Goal: Task Accomplishment & Management: Use online tool/utility

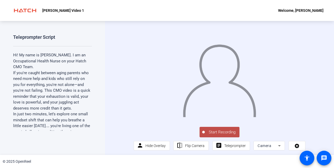
click at [216, 135] on span "Start Recording" at bounding box center [222, 132] width 35 height 6
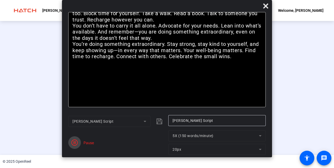
click at [77, 143] on icon "button" at bounding box center [74, 143] width 6 height 6
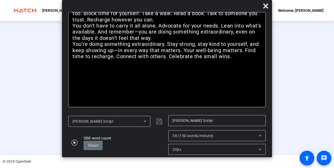
click at [95, 146] on span "Reset" at bounding box center [93, 145] width 10 height 5
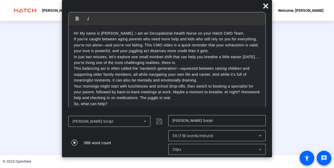
click at [253, 63] on div at bounding box center [167, 73] width 172 height 97
click at [267, 7] on icon at bounding box center [265, 5] width 5 height 5
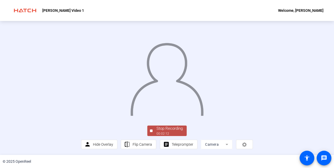
scroll to position [28, 0]
click at [164, 132] on div "Stop Recording" at bounding box center [169, 129] width 26 height 6
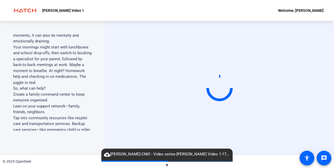
scroll to position [142, 0]
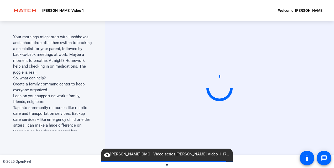
click at [166, 166] on span "▼" at bounding box center [167, 165] width 4 height 5
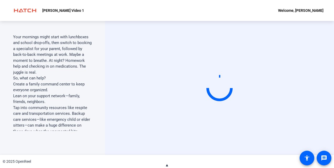
click at [166, 166] on span "▲" at bounding box center [167, 165] width 4 height 5
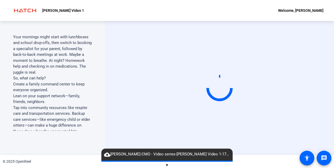
click at [170, 152] on span "cloud_upload Danette Gordon-CMO - Video series-Gordon Danette Video 1-175891659…" at bounding box center [166, 154] width 131 height 6
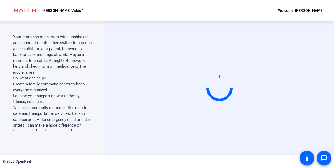
click at [196, 110] on video at bounding box center [219, 88] width 79 height 44
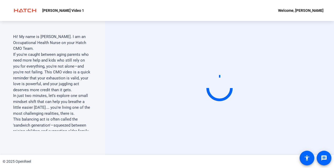
scroll to position [0, 0]
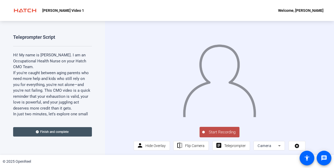
click at [211, 135] on span "Start Recording" at bounding box center [222, 132] width 35 height 6
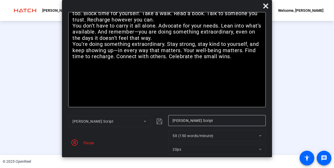
click at [89, 147] on div "Pause" at bounding box center [116, 142] width 97 height 25
click at [83, 142] on div "Pause" at bounding box center [87, 143] width 13 height 6
click at [75, 141] on icon "button" at bounding box center [74, 143] width 6 height 6
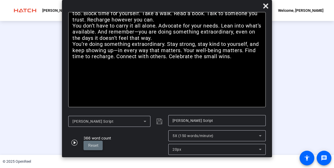
click at [98, 143] on span at bounding box center [92, 145] width 19 height 13
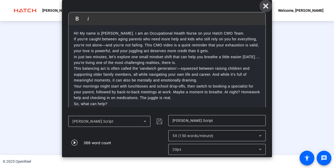
click at [264, 3] on icon at bounding box center [265, 6] width 6 height 6
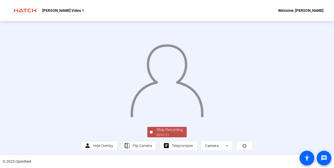
scroll to position [32, 0]
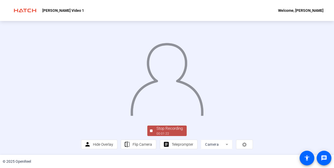
click at [159, 133] on div "00:01:22" at bounding box center [169, 133] width 26 height 5
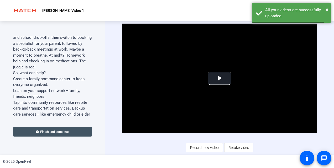
scroll to position [147, 0]
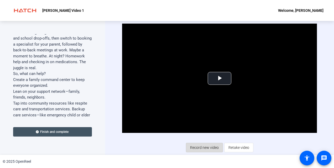
click at [197, 149] on span "Record new video" at bounding box center [204, 148] width 29 height 10
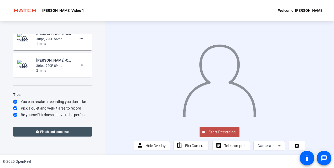
scroll to position [407, 0]
click at [81, 71] on span at bounding box center [81, 65] width 13 height 13
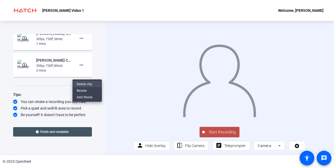
click at [81, 84] on span "Delete clip" at bounding box center [87, 84] width 21 height 6
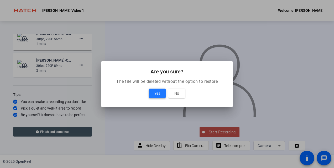
click at [156, 94] on span "Yes" at bounding box center [157, 93] width 6 height 6
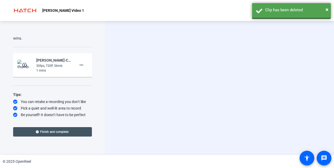
scroll to position [388, 0]
click at [79, 66] on mat-icon "more_horiz" at bounding box center [81, 65] width 6 height 6
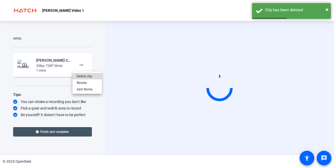
click at [83, 75] on span "Delete clip" at bounding box center [87, 76] width 21 height 6
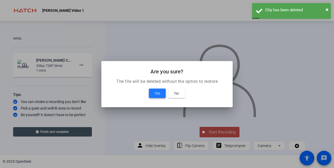
click at [156, 94] on span "Yes" at bounding box center [157, 93] width 6 height 6
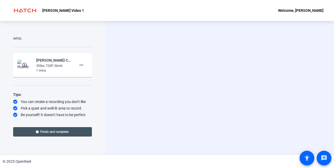
scroll to position [372, 0]
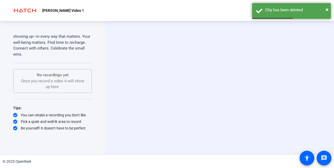
drag, startPoint x: 92, startPoint y: 113, endPoint x: 92, endPoint y: 104, distance: 9.5
click at [92, 104] on div "Teleprompter Script Hi! My name is [PERSON_NAME]. I am an Occupational Health N…" at bounding box center [52, 88] width 105 height 134
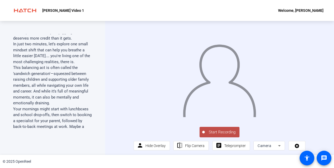
scroll to position [0, 0]
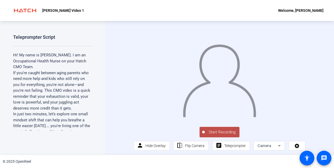
click at [219, 135] on span "Start Recording" at bounding box center [222, 132] width 35 height 6
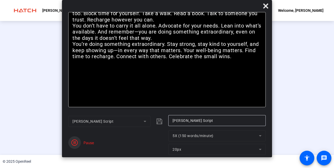
click at [74, 143] on icon "button" at bounding box center [74, 143] width 6 height 6
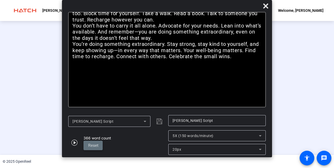
click at [94, 145] on span "Reset" at bounding box center [93, 145] width 10 height 5
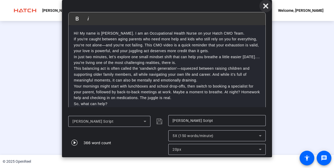
click at [264, 5] on icon at bounding box center [265, 5] width 5 height 5
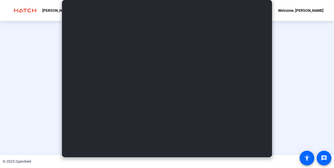
scroll to position [32, 0]
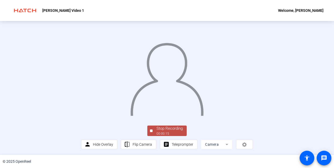
click at [162, 130] on div "Stop Recording" at bounding box center [169, 129] width 26 height 6
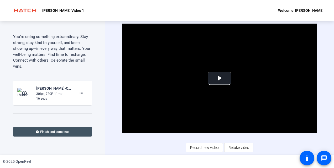
scroll to position [388, 0]
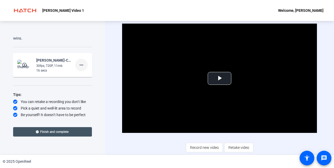
click at [81, 65] on mat-icon "more_horiz" at bounding box center [81, 65] width 6 height 6
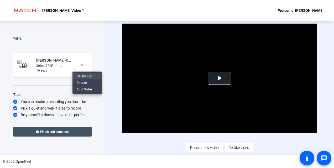
click at [82, 76] on span "Delete clip" at bounding box center [87, 76] width 21 height 6
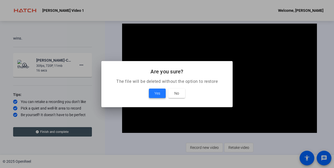
click at [157, 92] on span "Yes" at bounding box center [157, 93] width 6 height 6
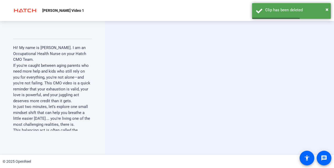
scroll to position [0, 0]
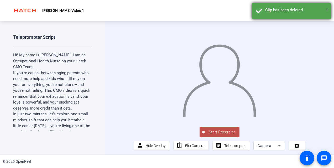
click at [327, 12] on span "×" at bounding box center [326, 9] width 3 height 6
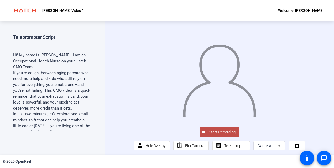
click at [224, 135] on span "Start Recording" at bounding box center [222, 132] width 35 height 6
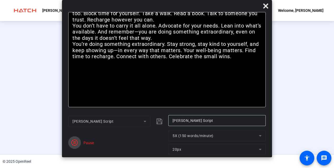
click at [80, 143] on span "button" at bounding box center [74, 142] width 13 height 13
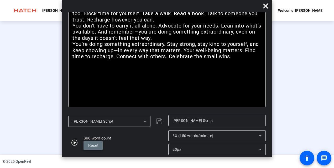
click at [94, 145] on span "Reset" at bounding box center [93, 145] width 10 height 5
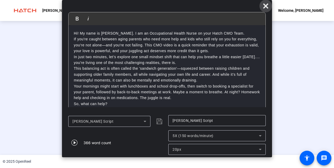
click at [264, 6] on icon at bounding box center [265, 6] width 6 height 6
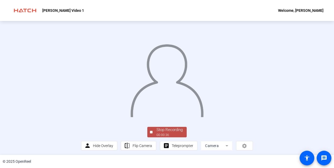
scroll to position [32, 0]
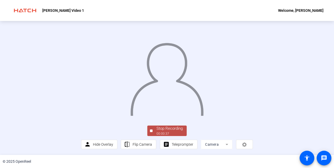
click at [167, 129] on div "Stop Recording" at bounding box center [169, 129] width 26 height 6
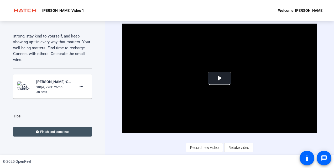
scroll to position [376, 0]
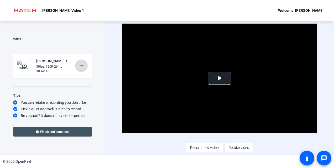
click at [79, 69] on mat-icon "more_horiz" at bounding box center [81, 66] width 6 height 6
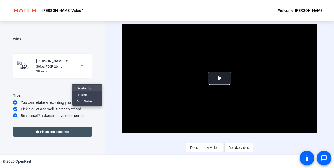
click at [84, 87] on span "Delete clip" at bounding box center [87, 88] width 21 height 6
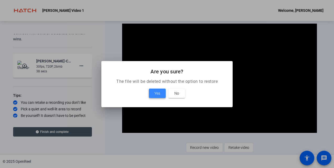
click at [164, 91] on span at bounding box center [157, 93] width 17 height 13
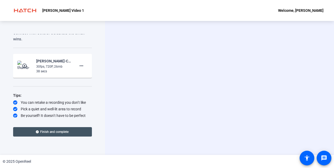
scroll to position [372, 0]
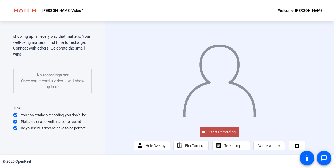
click at [213, 135] on span "Start Recording" at bounding box center [222, 132] width 35 height 6
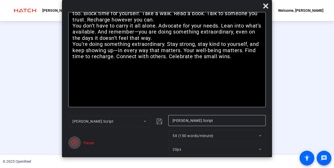
click at [81, 141] on span "button" at bounding box center [74, 142] width 13 height 13
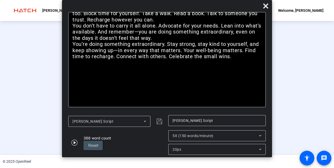
click at [101, 120] on div "[PERSON_NAME] Script" at bounding box center [107, 121] width 71 height 6
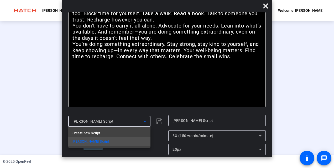
click at [212, 57] on div at bounding box center [167, 84] width 334 height 168
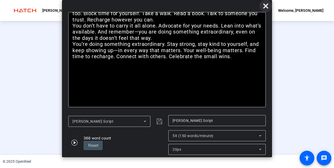
click at [265, 7] on icon at bounding box center [265, 5] width 5 height 5
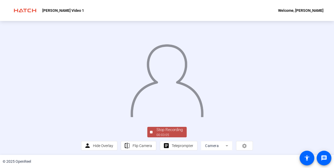
scroll to position [32, 0]
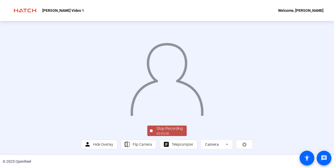
click at [164, 131] on div "00:03:06" at bounding box center [169, 133] width 26 height 5
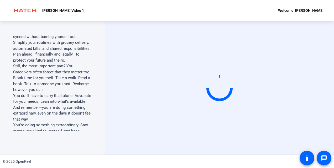
scroll to position [286, 0]
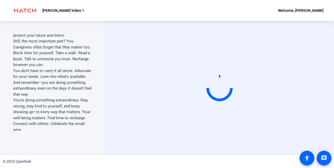
click at [79, 113] on p "You’re doing something extraordinary. Stay strong, stay kind to yourself, and k…" at bounding box center [52, 114] width 79 height 35
drag, startPoint x: 79, startPoint y: 113, endPoint x: 12, endPoint y: 112, distance: 66.7
click at [12, 112] on div "Teleprompter Script Hi! My name is [PERSON_NAME]. I am an Occupational Health N…" at bounding box center [52, 88] width 105 height 134
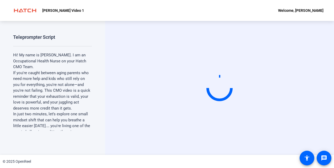
scroll to position [10, 0]
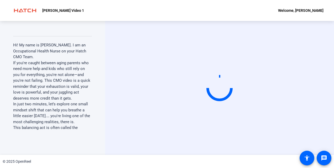
click at [208, 91] on div at bounding box center [220, 88] width 28 height 28
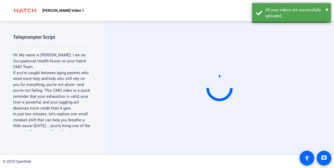
scroll to position [0, 0]
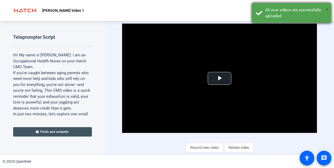
click at [327, 12] on span "×" at bounding box center [326, 9] width 3 height 6
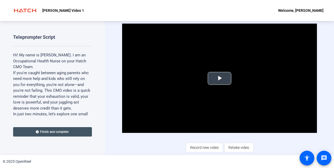
click at [219, 78] on span "Video Player" at bounding box center [219, 78] width 0 height 0
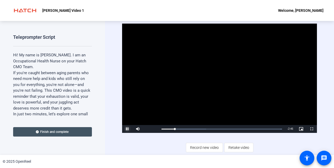
click at [129, 129] on span "Video Player" at bounding box center [127, 129] width 10 height 0
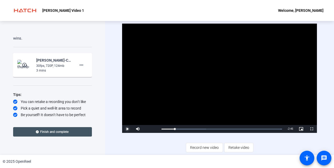
scroll to position [388, 0]
click at [78, 63] on mat-icon "more_horiz" at bounding box center [81, 65] width 6 height 6
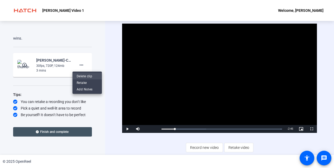
click at [81, 78] on span "Delete clip" at bounding box center [87, 76] width 21 height 6
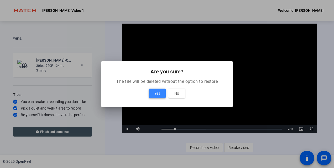
click at [154, 91] on span at bounding box center [157, 93] width 17 height 13
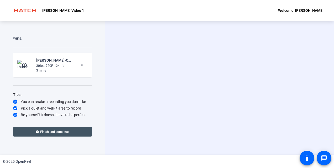
click at [154, 91] on div "Start Recording person Hide Overlay flip Flip Camera article Teleprompter Camera" at bounding box center [219, 88] width 194 height 44
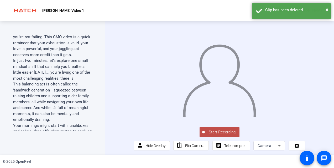
scroll to position [0, 0]
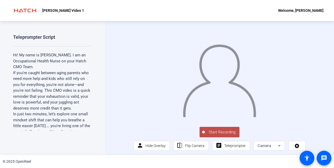
click at [219, 135] on span "Start Recording" at bounding box center [222, 132] width 35 height 6
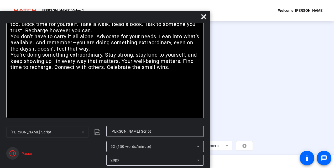
drag, startPoint x: 219, startPoint y: 136, endPoint x: 17, endPoint y: 151, distance: 202.5
click at [17, 151] on div "Pause 5X (150 words/minute) 20px" at bounding box center [104, 153] width 197 height 25
click at [17, 151] on span "button" at bounding box center [12, 153] width 13 height 13
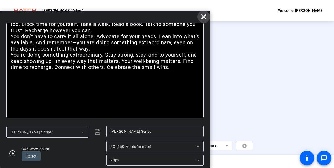
click at [202, 18] on icon at bounding box center [204, 17] width 6 height 6
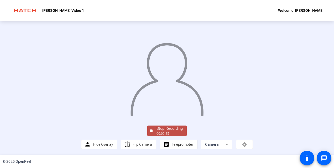
click at [157, 128] on div "Stop Recording" at bounding box center [169, 129] width 26 height 6
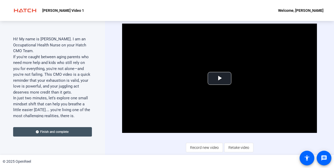
scroll to position [17, 0]
click at [88, 51] on p "Hi! My name is [PERSON_NAME]. I am an Occupational Health Nurse on your Hatch C…" at bounding box center [52, 45] width 79 height 18
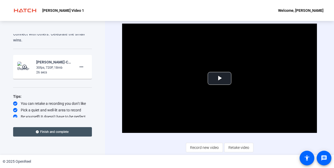
scroll to position [388, 0]
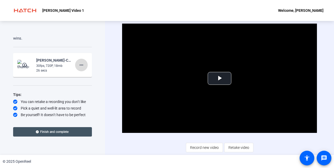
click at [82, 65] on mat-icon "more_horiz" at bounding box center [81, 65] width 6 height 6
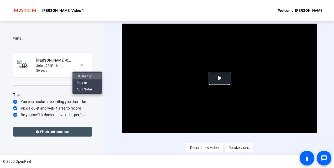
click at [81, 75] on span "Delete clip" at bounding box center [87, 76] width 21 height 6
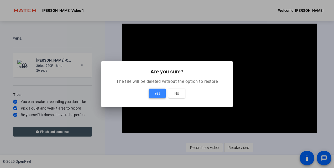
click at [158, 94] on span "Yes" at bounding box center [157, 93] width 6 height 6
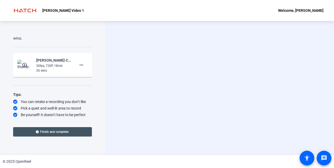
scroll to position [372, 0]
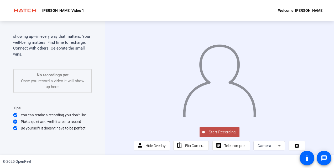
click at [219, 134] on button "Start Recording" at bounding box center [219, 132] width 40 height 10
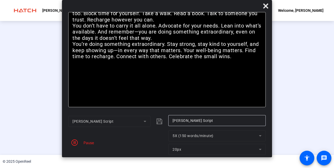
click at [84, 144] on div "Pause" at bounding box center [87, 143] width 13 height 6
click at [77, 141] on icon "button" at bounding box center [74, 143] width 6 height 6
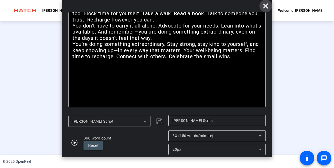
click at [266, 5] on icon at bounding box center [265, 6] width 6 height 6
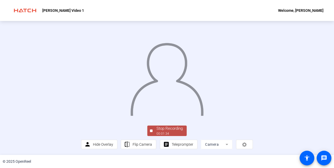
click at [172, 130] on div "Stop Recording" at bounding box center [169, 129] width 26 height 6
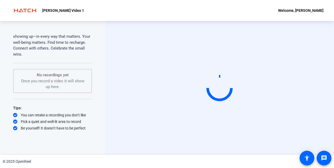
scroll to position [0, 0]
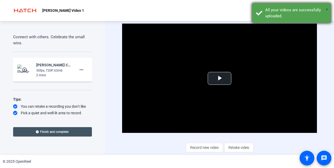
click at [327, 9] on span "×" at bounding box center [326, 9] width 3 height 6
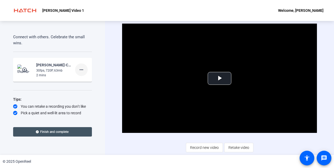
click at [78, 73] on mat-icon "more_horiz" at bounding box center [81, 70] width 6 height 6
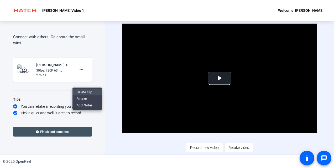
click at [86, 92] on span "Delete clip" at bounding box center [87, 92] width 21 height 6
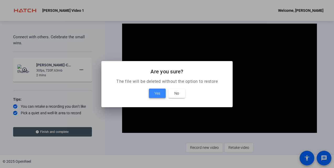
click at [160, 94] on span "Yes" at bounding box center [157, 93] width 6 height 6
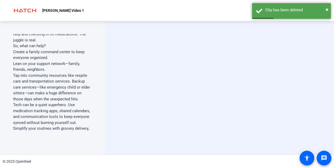
scroll to position [372, 0]
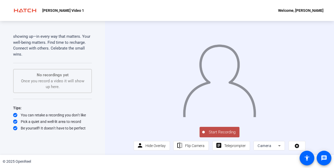
click at [222, 135] on span "Start Recording" at bounding box center [222, 132] width 35 height 6
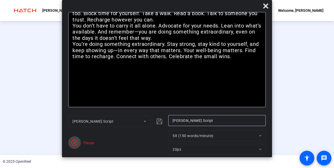
click at [79, 142] on span "button" at bounding box center [74, 142] width 13 height 13
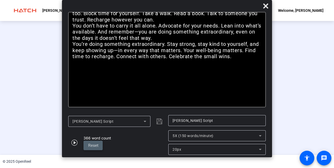
click at [93, 146] on span "Reset" at bounding box center [93, 145] width 10 height 5
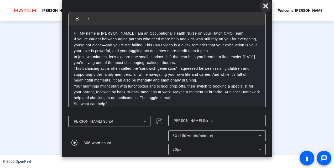
click at [266, 8] on icon at bounding box center [265, 6] width 6 height 6
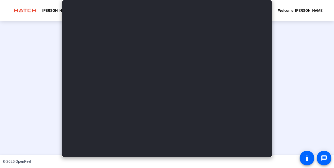
scroll to position [32, 0]
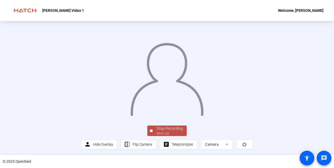
click at [167, 133] on div "00:01:52" at bounding box center [169, 133] width 26 height 5
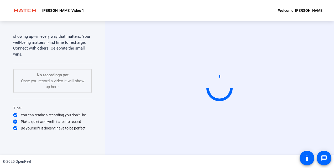
scroll to position [0, 0]
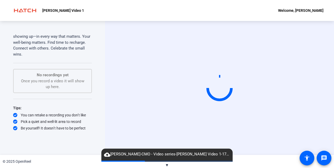
click at [86, 116] on div "You can retake a recording you don’t like" at bounding box center [52, 115] width 79 height 5
click at [92, 122] on div "Teleprompter Script Hi! My name is [PERSON_NAME]. I am an Occupational Health N…" at bounding box center [52, 88] width 105 height 134
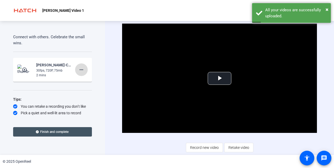
click at [81, 73] on mat-icon "more_horiz" at bounding box center [81, 70] width 6 height 6
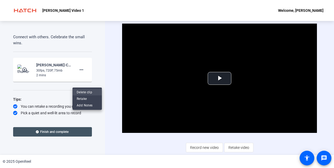
click at [81, 92] on span "Delete clip" at bounding box center [87, 92] width 21 height 6
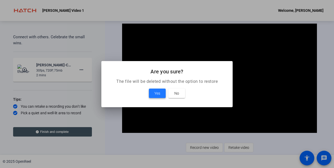
click at [156, 96] on span "Yes" at bounding box center [157, 93] width 6 height 6
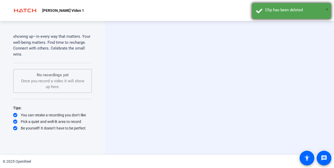
click at [326, 10] on span "×" at bounding box center [326, 9] width 3 height 6
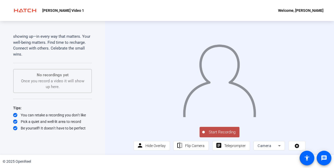
click at [214, 135] on span "Start Recording" at bounding box center [222, 132] width 35 height 6
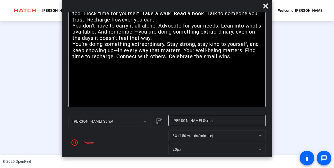
click at [81, 141] on span "button" at bounding box center [74, 142] width 13 height 13
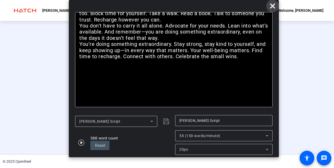
click at [272, 7] on icon at bounding box center [272, 5] width 5 height 5
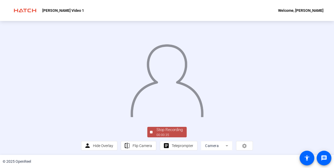
scroll to position [32, 0]
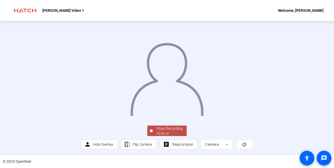
click at [173, 130] on div "Stop Recording" at bounding box center [169, 129] width 26 height 6
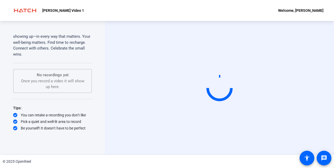
scroll to position [0, 0]
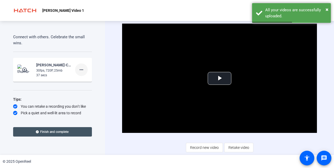
click at [80, 73] on mat-icon "more_horiz" at bounding box center [81, 70] width 6 height 6
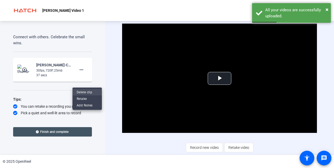
click at [82, 92] on span "Delete clip" at bounding box center [87, 92] width 21 height 6
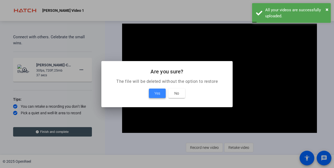
click at [152, 93] on span at bounding box center [157, 93] width 17 height 13
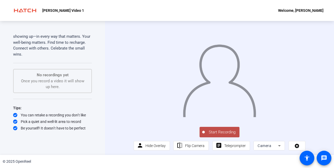
click at [217, 135] on span "Start Recording" at bounding box center [222, 132] width 35 height 6
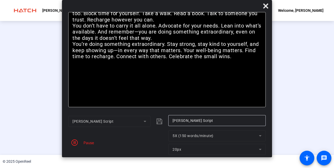
click at [82, 141] on div "Pause" at bounding box center [87, 143] width 13 height 6
click at [73, 143] on icon "button" at bounding box center [74, 143] width 6 height 6
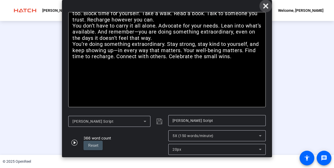
click at [267, 4] on icon at bounding box center [265, 5] width 5 height 5
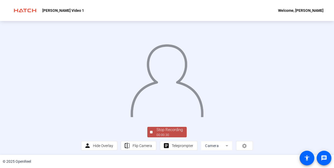
scroll to position [32, 0]
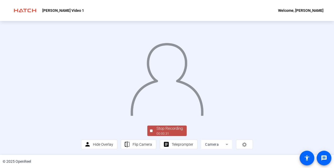
click at [166, 131] on div "Stop Recording" at bounding box center [169, 129] width 26 height 6
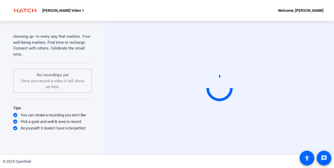
scroll to position [0, 0]
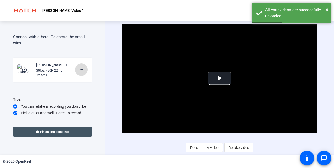
click at [78, 73] on mat-icon "more_horiz" at bounding box center [81, 70] width 6 height 6
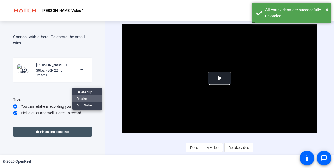
click at [80, 98] on span "Retake" at bounding box center [87, 99] width 21 height 6
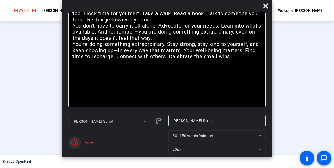
click at [72, 142] on icon "button" at bounding box center [74, 143] width 6 height 6
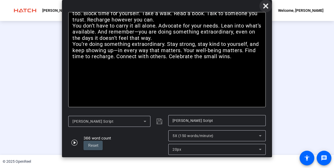
click at [266, 10] on span at bounding box center [265, 6] width 13 height 13
click at [266, 6] on icon at bounding box center [265, 5] width 5 height 5
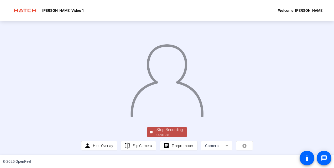
click at [155, 117] on img at bounding box center [167, 78] width 74 height 77
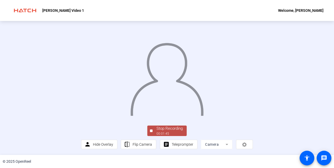
click at [164, 132] on div "00:01:45" at bounding box center [169, 133] width 26 height 5
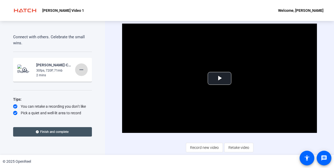
click at [79, 73] on mat-icon "more_horiz" at bounding box center [81, 70] width 6 height 6
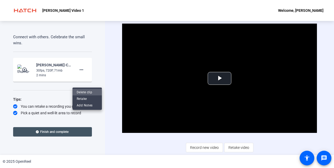
click at [80, 91] on span "Delete clip" at bounding box center [87, 92] width 21 height 6
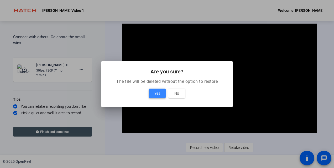
click at [152, 91] on span at bounding box center [157, 93] width 17 height 13
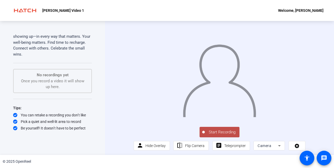
click at [214, 135] on span "Start Recording" at bounding box center [222, 132] width 35 height 6
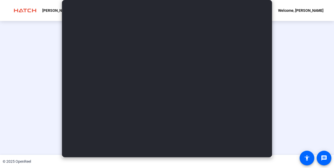
type input "[PERSON_NAME] Script"
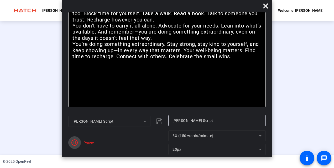
click at [80, 142] on span "button" at bounding box center [74, 142] width 13 height 13
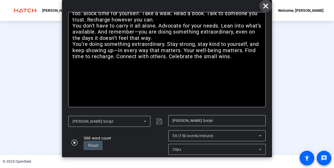
click at [264, 5] on icon at bounding box center [265, 6] width 6 height 6
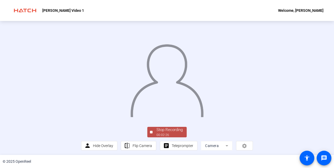
scroll to position [32, 0]
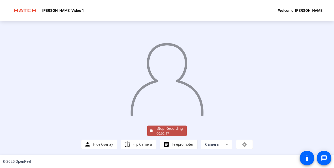
click at [168, 131] on div "Stop Recording" at bounding box center [169, 129] width 26 height 6
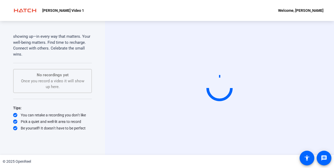
scroll to position [0, 0]
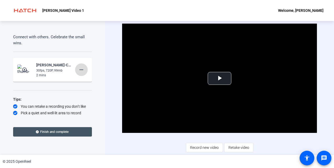
click at [80, 73] on mat-icon "more_horiz" at bounding box center [81, 70] width 6 height 6
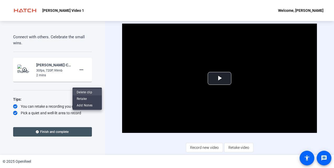
click at [80, 93] on span "Delete clip" at bounding box center [87, 92] width 21 height 6
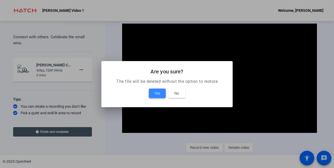
click at [152, 94] on span at bounding box center [157, 93] width 17 height 13
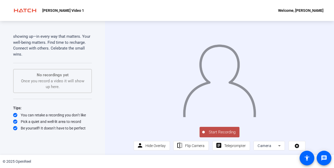
click at [222, 135] on span "Start Recording" at bounding box center [222, 132] width 35 height 6
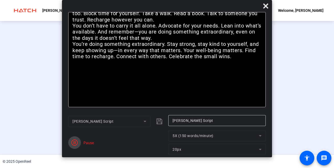
click at [71, 146] on span "button" at bounding box center [74, 142] width 13 height 13
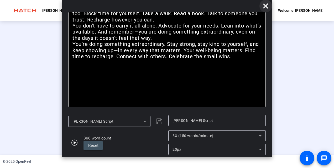
click at [264, 10] on span at bounding box center [265, 6] width 13 height 13
click at [265, 6] on icon at bounding box center [265, 5] width 5 height 5
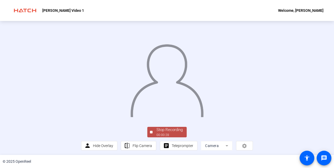
scroll to position [32, 0]
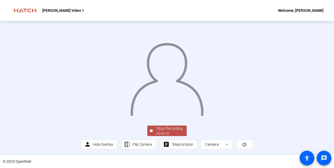
click at [158, 135] on div "00:00:29" at bounding box center [169, 133] width 26 height 5
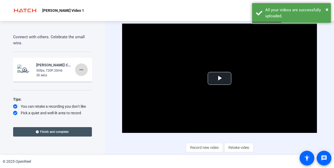
click at [81, 73] on mat-icon "more_horiz" at bounding box center [81, 70] width 6 height 6
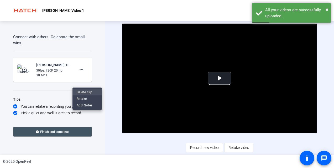
click at [83, 93] on span "Delete clip" at bounding box center [87, 92] width 21 height 6
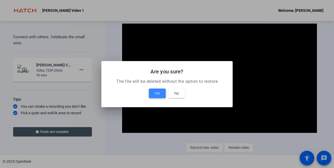
click at [151, 93] on span at bounding box center [157, 93] width 17 height 13
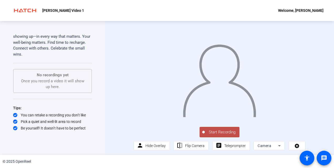
click at [220, 135] on span "Start Recording" at bounding box center [222, 132] width 35 height 6
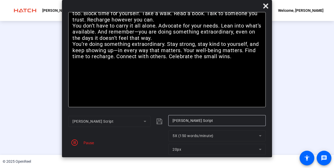
click at [87, 145] on div "Pause" at bounding box center [87, 143] width 13 height 6
click at [85, 143] on div "Pause" at bounding box center [87, 143] width 13 height 6
click at [78, 141] on span "button" at bounding box center [74, 142] width 13 height 13
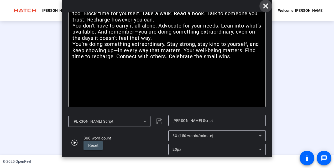
click at [268, 6] on icon at bounding box center [265, 6] width 6 height 6
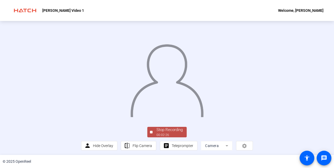
scroll to position [32, 0]
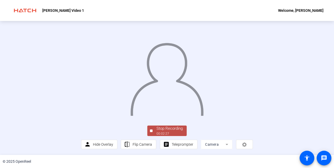
click at [170, 131] on div "Stop Recording" at bounding box center [169, 129] width 26 height 6
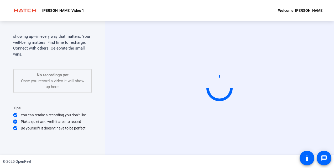
scroll to position [0, 0]
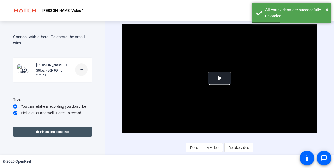
click at [80, 73] on mat-icon "more_horiz" at bounding box center [81, 70] width 6 height 6
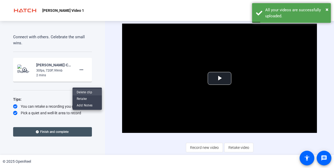
click at [80, 91] on span "Delete clip" at bounding box center [87, 92] width 21 height 6
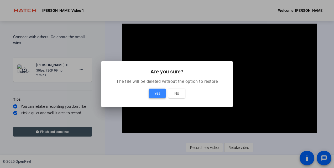
click at [162, 96] on span at bounding box center [157, 93] width 17 height 13
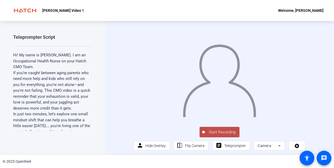
click at [216, 135] on span "Start Recording" at bounding box center [222, 132] width 35 height 6
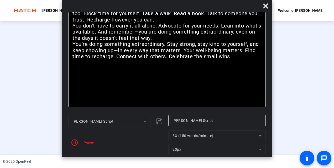
click at [85, 143] on div "Pause" at bounding box center [87, 143] width 13 height 6
click at [87, 139] on div "Pause" at bounding box center [116, 142] width 97 height 25
click at [80, 139] on span "button" at bounding box center [74, 142] width 13 height 13
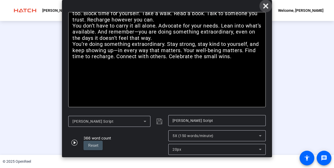
click at [267, 6] on icon at bounding box center [265, 5] width 5 height 5
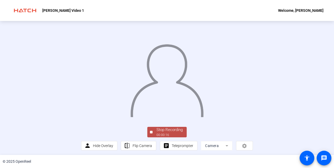
scroll to position [32, 0]
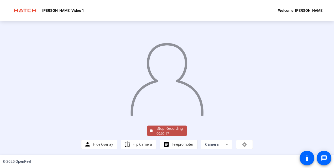
click at [164, 131] on div "00:00:17" at bounding box center [169, 133] width 26 height 5
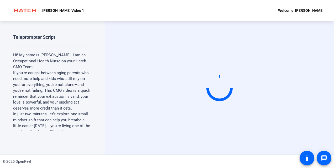
click at [180, 110] on video at bounding box center [219, 88] width 79 height 44
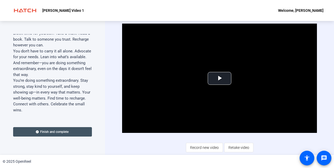
scroll to position [388, 0]
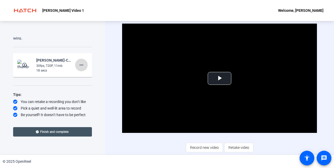
click at [80, 65] on mat-icon "more_horiz" at bounding box center [81, 65] width 6 height 6
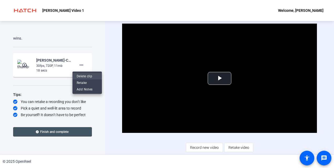
click at [81, 73] on span "Delete clip" at bounding box center [87, 76] width 21 height 6
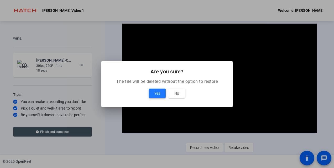
click at [157, 94] on span "Yes" at bounding box center [157, 93] width 6 height 6
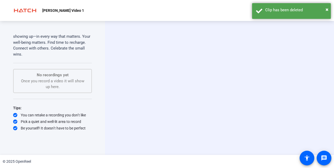
scroll to position [372, 0]
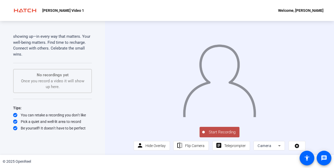
click at [217, 135] on span "Start Recording" at bounding box center [222, 132] width 35 height 6
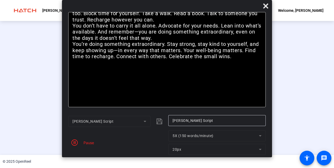
click at [83, 143] on div "Pause" at bounding box center [87, 143] width 13 height 6
click at [73, 142] on icon "button" at bounding box center [74, 143] width 6 height 6
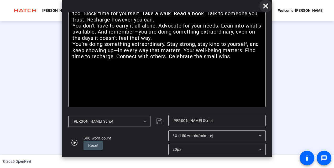
click at [266, 6] on icon at bounding box center [265, 5] width 5 height 5
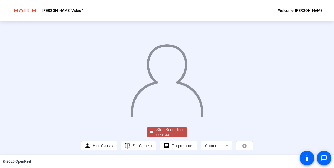
scroll to position [32, 0]
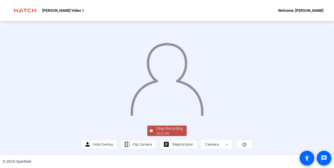
click at [163, 129] on div "Stop Recording" at bounding box center [169, 129] width 26 height 6
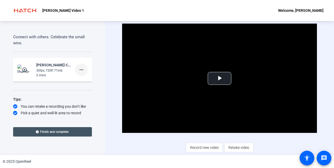
click at [80, 73] on mat-icon "more_horiz" at bounding box center [81, 70] width 6 height 6
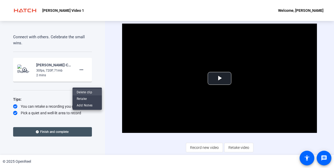
click at [82, 93] on span "Delete clip" at bounding box center [87, 92] width 21 height 6
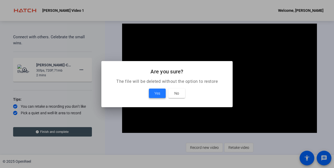
click at [159, 94] on span "Yes" at bounding box center [157, 93] width 6 height 6
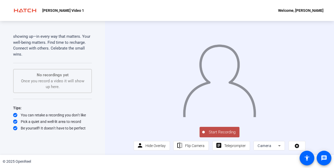
click at [218, 135] on span "Start Recording" at bounding box center [222, 132] width 35 height 6
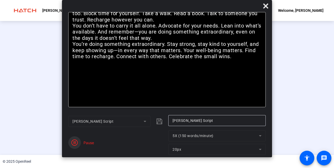
click at [77, 148] on span "button" at bounding box center [74, 142] width 13 height 13
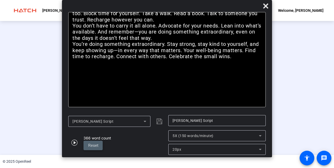
click at [97, 147] on span "Reset" at bounding box center [93, 145] width 10 height 5
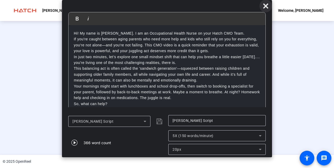
click at [266, 3] on icon at bounding box center [265, 6] width 6 height 6
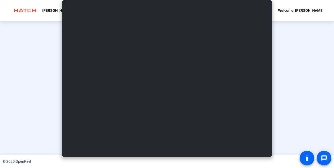
scroll to position [32, 0]
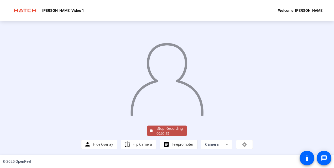
click at [172, 136] on div "00:00:25" at bounding box center [169, 133] width 26 height 5
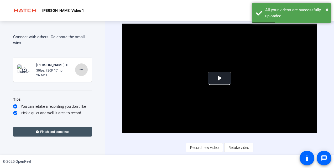
click at [80, 76] on span at bounding box center [81, 70] width 13 height 13
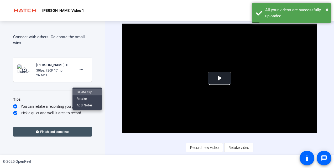
click at [84, 93] on span "Delete clip" at bounding box center [87, 92] width 21 height 6
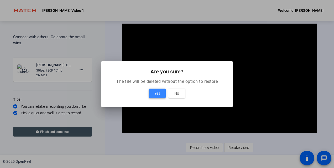
click at [157, 95] on span "Yes" at bounding box center [157, 93] width 6 height 6
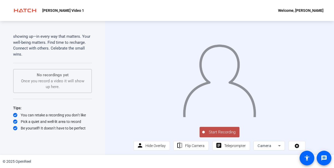
click at [222, 135] on span "Start Recording" at bounding box center [222, 132] width 35 height 6
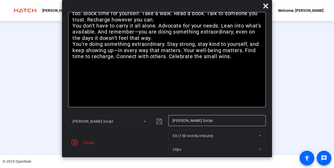
click at [93, 141] on div "Pause" at bounding box center [87, 143] width 13 height 6
click at [85, 142] on div "Pause" at bounding box center [87, 143] width 13 height 6
click at [71, 141] on span "button" at bounding box center [74, 142] width 13 height 13
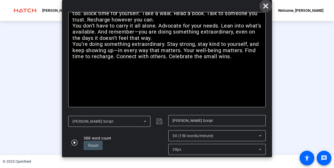
click at [266, 8] on icon at bounding box center [265, 6] width 6 height 6
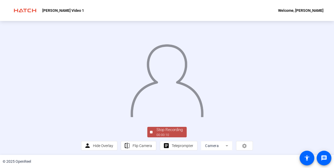
scroll to position [32, 0]
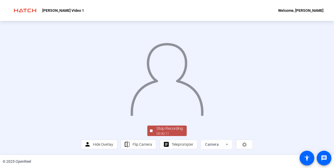
click at [175, 128] on div "Stop Recording" at bounding box center [169, 129] width 26 height 6
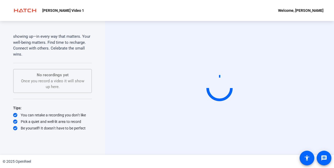
scroll to position [0, 0]
click at [180, 110] on video at bounding box center [219, 88] width 79 height 44
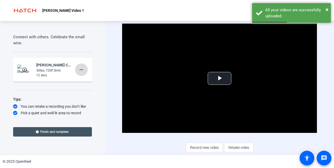
click at [79, 73] on mat-icon "more_horiz" at bounding box center [81, 70] width 6 height 6
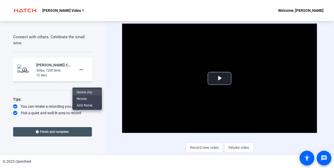
click at [81, 94] on span "Delete clip" at bounding box center [87, 92] width 21 height 6
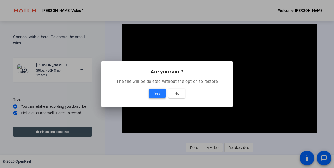
click at [159, 94] on span "Yes" at bounding box center [157, 93] width 6 height 6
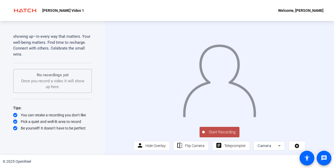
click at [218, 135] on span "Start Recording" at bounding box center [222, 132] width 35 height 6
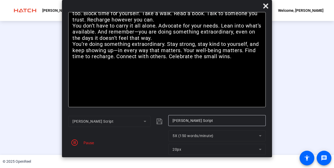
click at [81, 144] on div "Pause" at bounding box center [87, 143] width 13 height 6
click at [68, 141] on mat-dialog-actions "[PERSON_NAME] Script [PERSON_NAME] Script Pause 5X (150 words/minute) 20px" at bounding box center [167, 135] width 210 height 45
click at [80, 144] on span "button" at bounding box center [74, 142] width 13 height 13
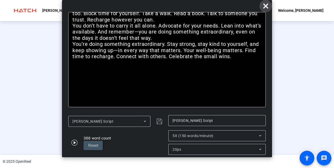
click at [269, 5] on span at bounding box center [265, 6] width 13 height 13
click at [264, 8] on icon at bounding box center [265, 5] width 5 height 5
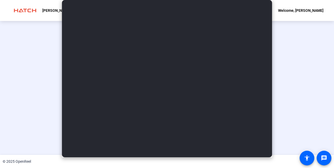
scroll to position [32, 0]
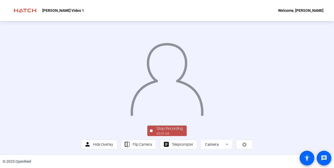
click at [161, 127] on div "Stop Recording" at bounding box center [169, 129] width 26 height 6
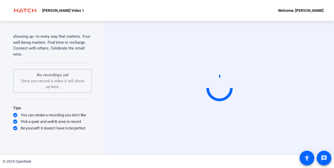
scroll to position [0, 0]
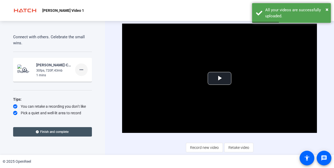
click at [78, 73] on mat-icon "more_horiz" at bounding box center [81, 70] width 6 height 6
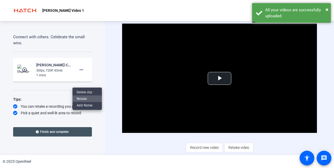
click at [81, 97] on span "Retake" at bounding box center [87, 99] width 21 height 6
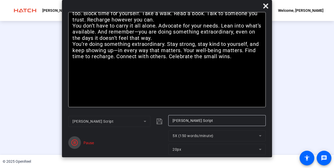
click at [78, 141] on span "button" at bounding box center [74, 142] width 13 height 13
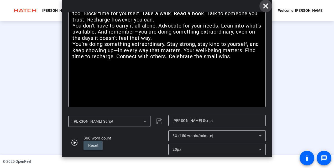
click at [265, 3] on icon at bounding box center [265, 6] width 6 height 6
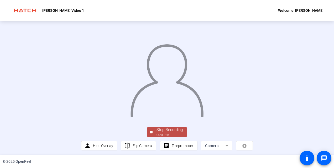
scroll to position [32, 0]
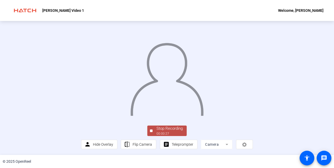
click at [159, 131] on div "Stop Recording" at bounding box center [169, 129] width 26 height 6
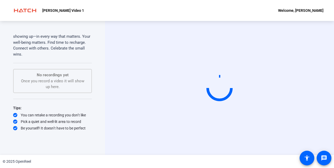
scroll to position [0, 0]
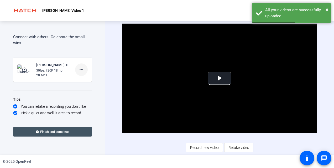
click at [78, 73] on mat-icon "more_horiz" at bounding box center [81, 70] width 6 height 6
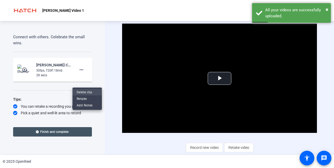
click at [80, 93] on span "Delete clip" at bounding box center [87, 92] width 21 height 6
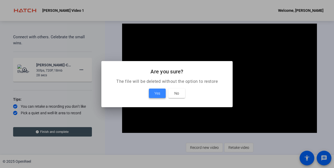
click at [159, 94] on span "Yes" at bounding box center [157, 93] width 6 height 6
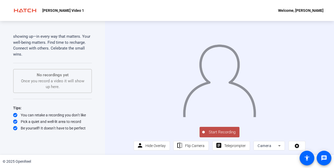
click at [218, 135] on span "Start Recording" at bounding box center [222, 132] width 35 height 6
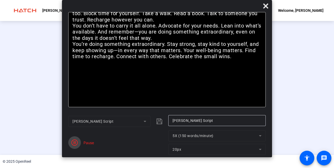
click at [80, 139] on span "button" at bounding box center [74, 142] width 13 height 13
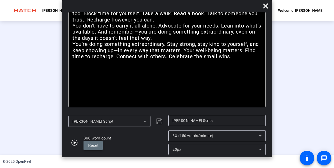
click at [96, 148] on span "Reset" at bounding box center [93, 146] width 10 height 6
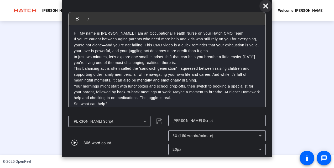
click at [264, 6] on icon at bounding box center [265, 6] width 6 height 6
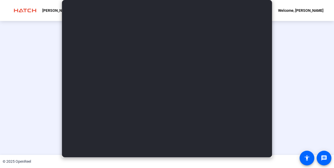
scroll to position [32, 0]
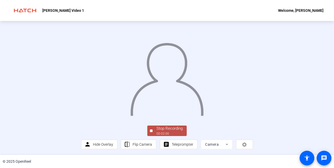
click at [166, 131] on div "Stop Recording" at bounding box center [169, 129] width 26 height 6
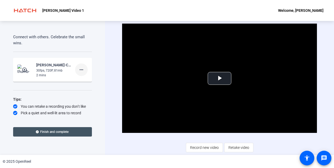
click at [78, 73] on mat-icon "more_horiz" at bounding box center [81, 70] width 6 height 6
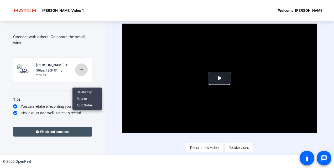
click at [78, 82] on div at bounding box center [167, 84] width 334 height 168
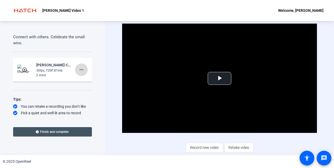
click at [79, 73] on mat-icon "more_horiz" at bounding box center [81, 70] width 6 height 6
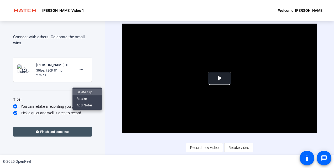
click at [82, 94] on span "Delete clip" at bounding box center [87, 92] width 21 height 6
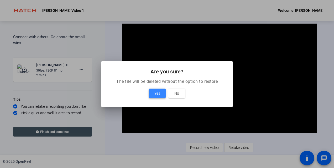
click at [158, 94] on span "Yes" at bounding box center [157, 93] width 6 height 6
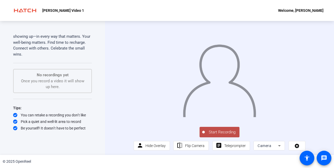
click at [207, 135] on span "Start Recording" at bounding box center [222, 132] width 35 height 6
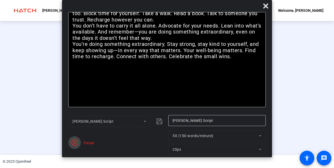
click at [80, 140] on span "button" at bounding box center [74, 142] width 13 height 13
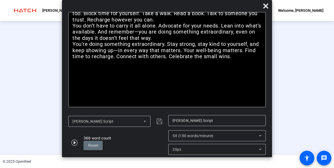
click at [97, 146] on span "Reset" at bounding box center [93, 145] width 10 height 5
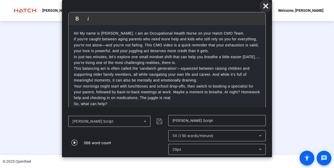
click at [268, 7] on icon at bounding box center [265, 6] width 6 height 6
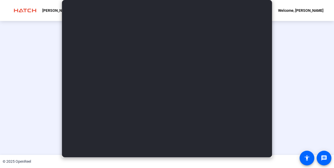
scroll to position [32, 0]
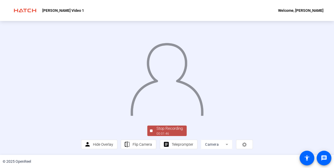
click at [161, 132] on div "00:01:46" at bounding box center [169, 133] width 26 height 5
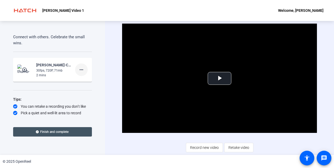
click at [78, 73] on mat-icon "more_horiz" at bounding box center [81, 70] width 6 height 6
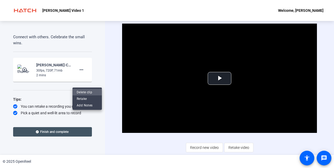
click at [83, 92] on span "Delete clip" at bounding box center [87, 92] width 21 height 6
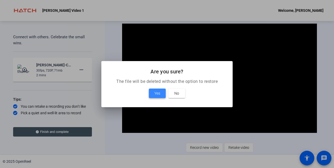
click at [161, 94] on span at bounding box center [157, 93] width 17 height 13
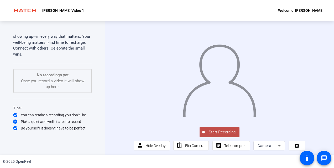
click at [216, 135] on span "Start Recording" at bounding box center [222, 132] width 35 height 6
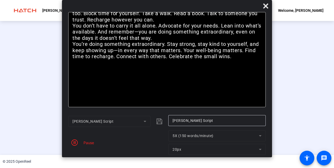
click at [93, 142] on div "Pause" at bounding box center [87, 143] width 13 height 6
click at [73, 144] on icon "button" at bounding box center [74, 143] width 6 height 6
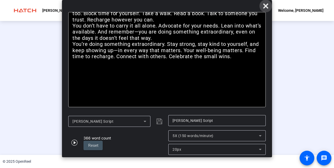
click at [268, 10] on span at bounding box center [265, 6] width 13 height 13
click at [267, 9] on span at bounding box center [265, 6] width 13 height 13
click at [266, 3] on icon at bounding box center [265, 6] width 6 height 6
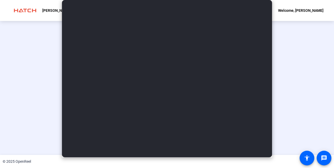
scroll to position [32, 0]
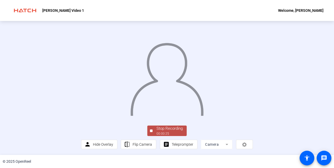
click at [166, 129] on div "Stop Recording" at bounding box center [169, 129] width 26 height 6
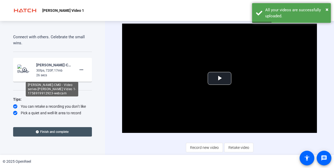
click at [75, 85] on div "[PERSON_NAME]-CMO - Video series-[PERSON_NAME] Video 1-1758919912923-webcam" at bounding box center [52, 89] width 52 height 15
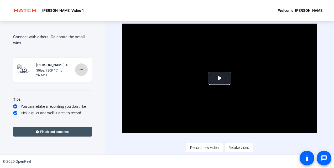
click at [80, 73] on mat-icon "more_horiz" at bounding box center [81, 70] width 6 height 6
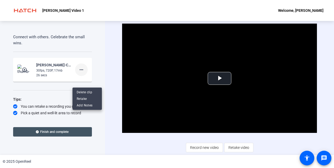
click at [80, 78] on div at bounding box center [167, 84] width 334 height 168
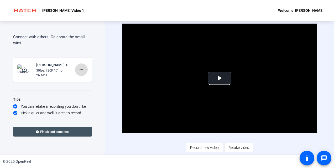
click at [79, 76] on span at bounding box center [81, 70] width 13 height 13
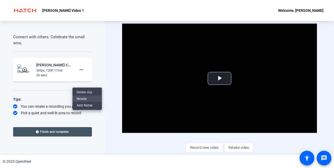
click at [80, 98] on span "Retake" at bounding box center [87, 99] width 21 height 6
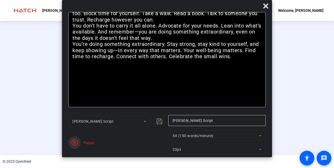
click at [70, 146] on span "button" at bounding box center [74, 142] width 13 height 13
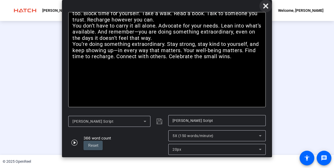
click at [269, 10] on span at bounding box center [265, 6] width 13 height 13
click at [265, 8] on icon at bounding box center [265, 6] width 6 height 6
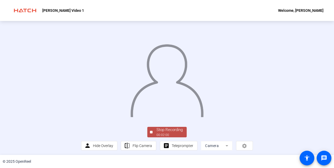
scroll to position [32, 0]
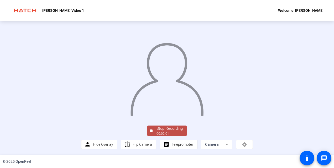
click at [157, 133] on div "00:02:01" at bounding box center [169, 133] width 26 height 5
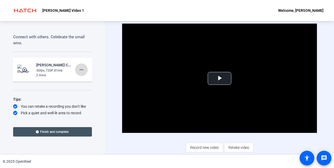
click at [80, 76] on span at bounding box center [81, 70] width 13 height 13
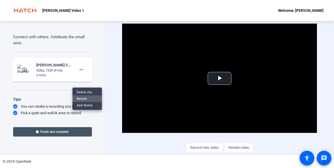
click at [82, 97] on span "Retake" at bounding box center [87, 99] width 21 height 6
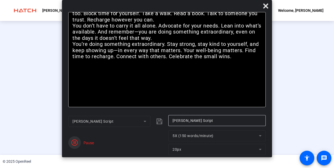
click at [73, 141] on icon "button" at bounding box center [74, 143] width 6 height 6
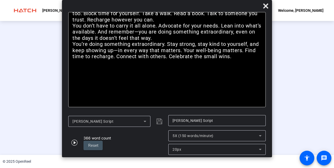
click at [81, 122] on div at bounding box center [167, 73] width 172 height 97
click at [269, 8] on span at bounding box center [265, 6] width 13 height 13
click at [265, 0] on span at bounding box center [265, 6] width 13 height 13
click at [265, 5] on icon at bounding box center [265, 5] width 5 height 5
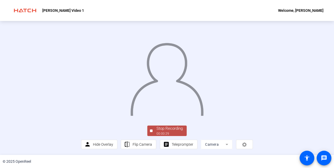
scroll to position [17, 0]
click at [171, 136] on div "00:00:30" at bounding box center [169, 133] width 26 height 5
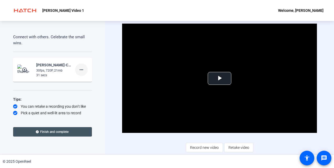
scroll to position [372, 0]
click at [80, 73] on mat-icon "more_horiz" at bounding box center [81, 70] width 6 height 6
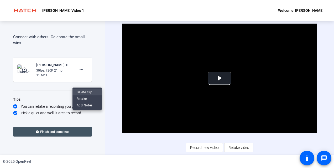
click at [80, 91] on span "Delete clip" at bounding box center [87, 92] width 21 height 6
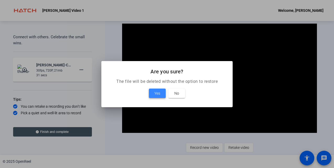
click at [162, 91] on span at bounding box center [157, 93] width 17 height 13
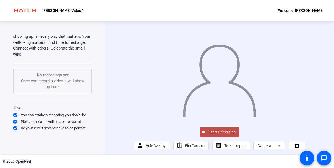
click at [220, 135] on span "Start Recording" at bounding box center [222, 132] width 35 height 6
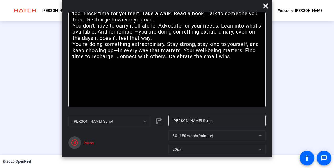
click at [78, 143] on span "button" at bounding box center [74, 142] width 13 height 13
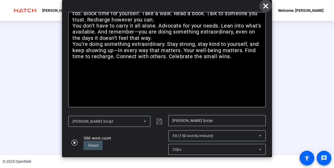
click at [265, 7] on icon at bounding box center [265, 5] width 5 height 5
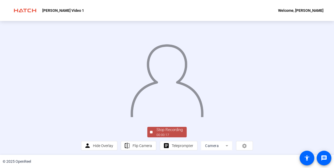
scroll to position [32, 0]
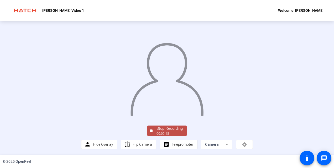
click at [169, 133] on div "00:00:18" at bounding box center [169, 133] width 26 height 5
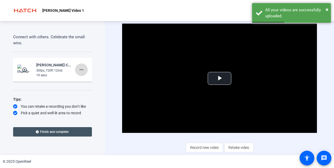
click at [79, 73] on mat-icon "more_horiz" at bounding box center [81, 70] width 6 height 6
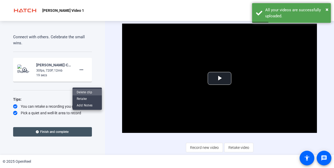
click at [79, 94] on span "Delete clip" at bounding box center [87, 92] width 21 height 6
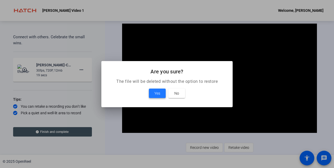
click at [156, 93] on span "Yes" at bounding box center [157, 93] width 6 height 6
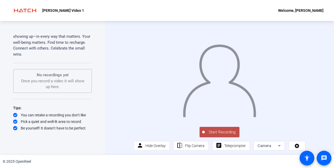
click at [215, 135] on span "Start Recording" at bounding box center [222, 132] width 35 height 6
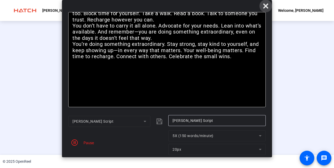
click at [265, 7] on icon at bounding box center [265, 5] width 5 height 5
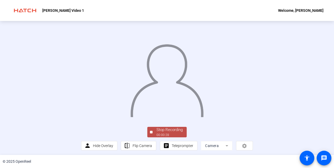
scroll to position [32, 0]
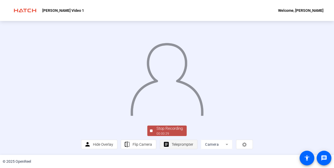
click at [165, 140] on span at bounding box center [178, 144] width 37 height 13
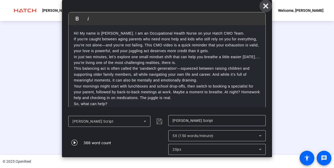
click at [264, 4] on icon at bounding box center [265, 5] width 5 height 5
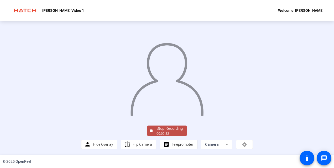
click at [161, 131] on div "Stop Recording" at bounding box center [169, 129] width 26 height 6
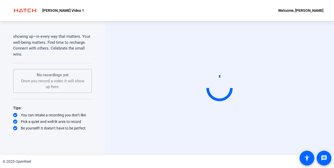
scroll to position [0, 0]
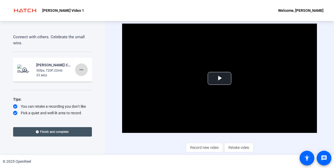
click at [75, 76] on span at bounding box center [81, 70] width 13 height 13
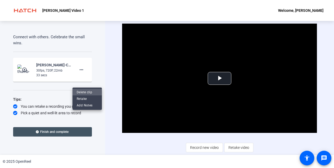
click at [86, 91] on span "Delete clip" at bounding box center [87, 92] width 21 height 6
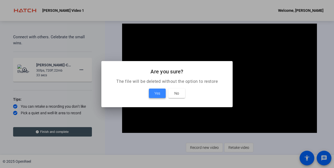
click at [163, 97] on span at bounding box center [157, 93] width 17 height 13
